Goal: Information Seeking & Learning: Learn about a topic

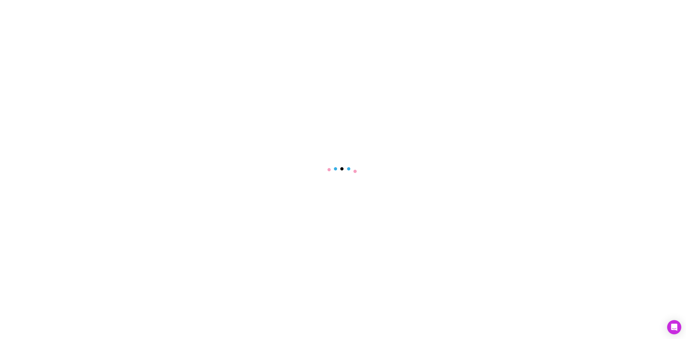
click at [675, 324] on div "Open Intercom Messenger" at bounding box center [675, 327] width 14 height 14
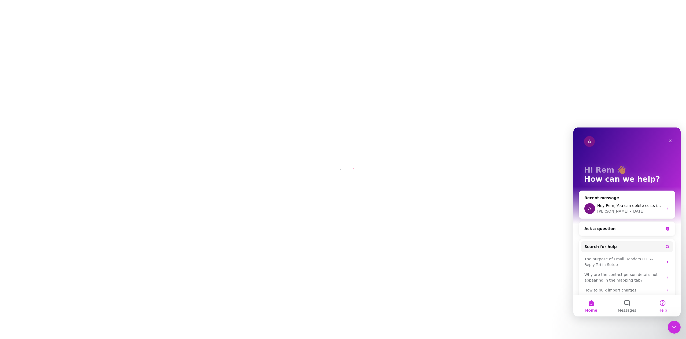
click at [662, 306] on button "Help" at bounding box center [663, 305] width 36 height 21
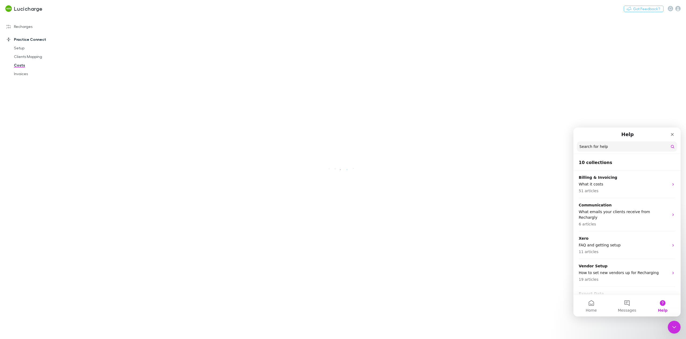
click at [616, 148] on input "Search for help" at bounding box center [627, 146] width 100 height 10
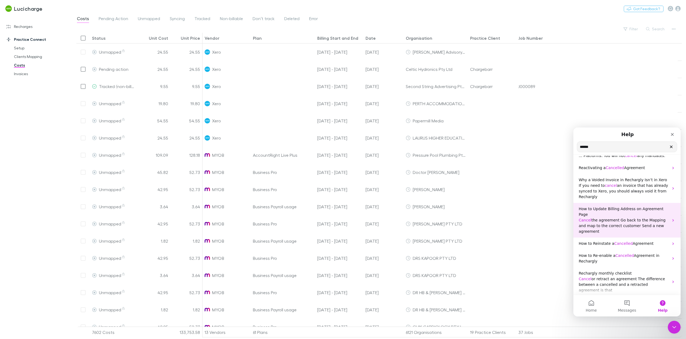
scroll to position [41, 0]
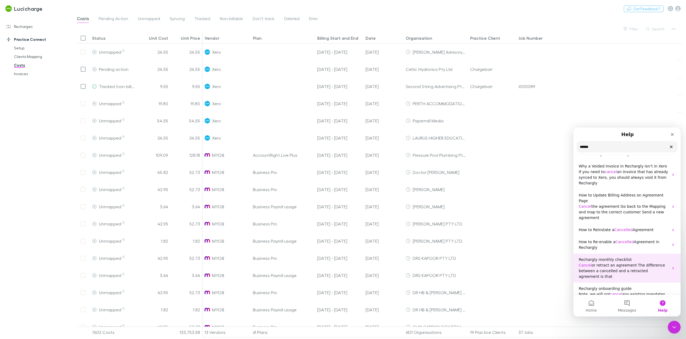
type input "******"
click at [671, 266] on icon "Intercom messenger" at bounding box center [673, 268] width 4 height 4
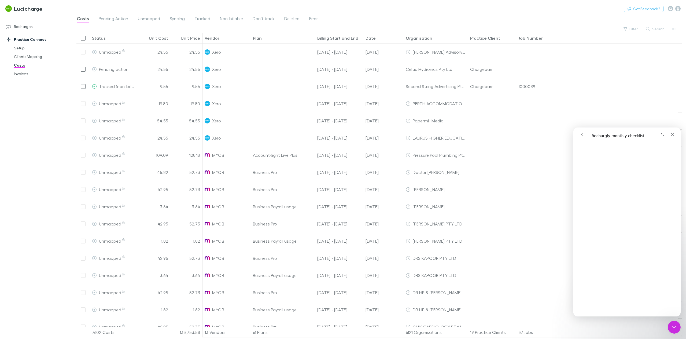
scroll to position [107, 0]
click at [671, 135] on icon "Close" at bounding box center [673, 134] width 4 height 4
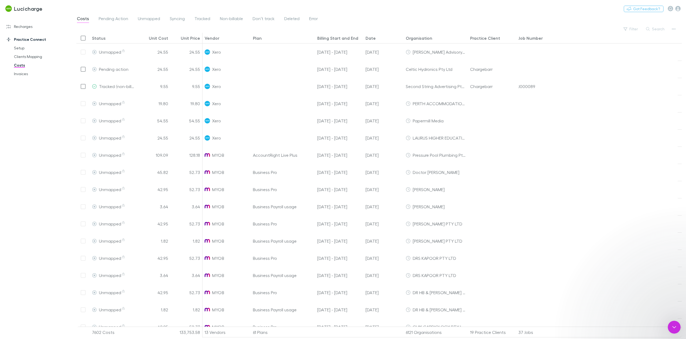
scroll to position [0, 0]
